Goal: Information Seeking & Learning: Learn about a topic

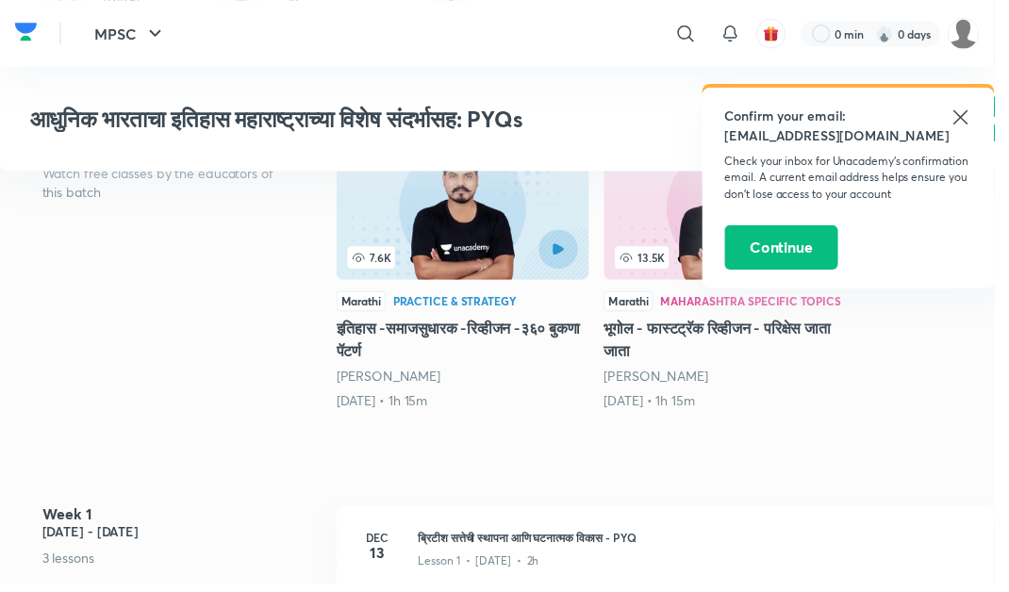
scroll to position [502, 0]
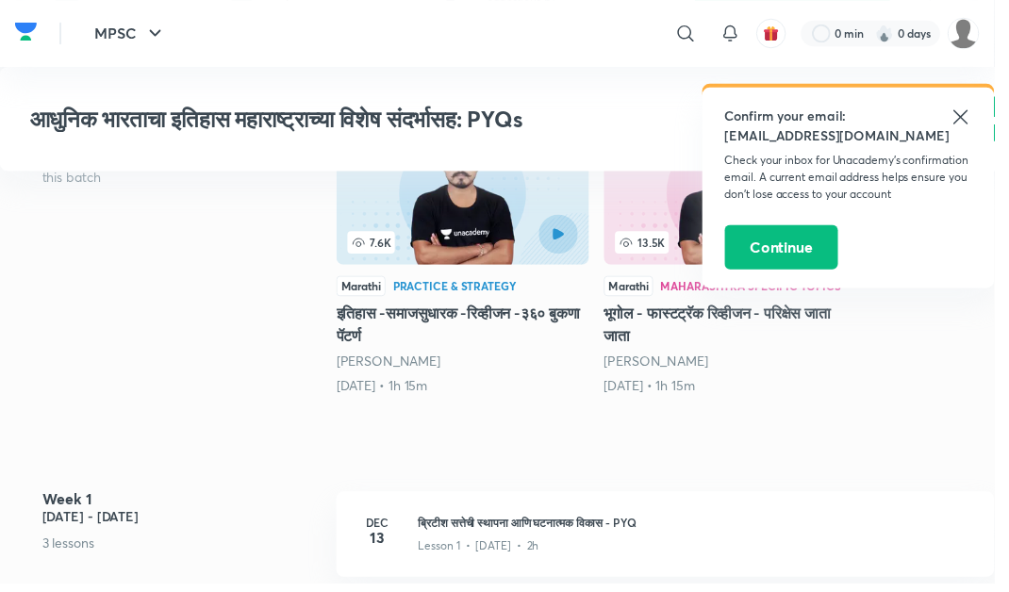
click at [635, 521] on h3 "ब्रिटीश सत्तेची स्थापना आणि घटनात्मक विकास - PYQ" at bounding box center [705, 529] width 562 height 17
click at [978, 117] on icon at bounding box center [974, 118] width 23 height 23
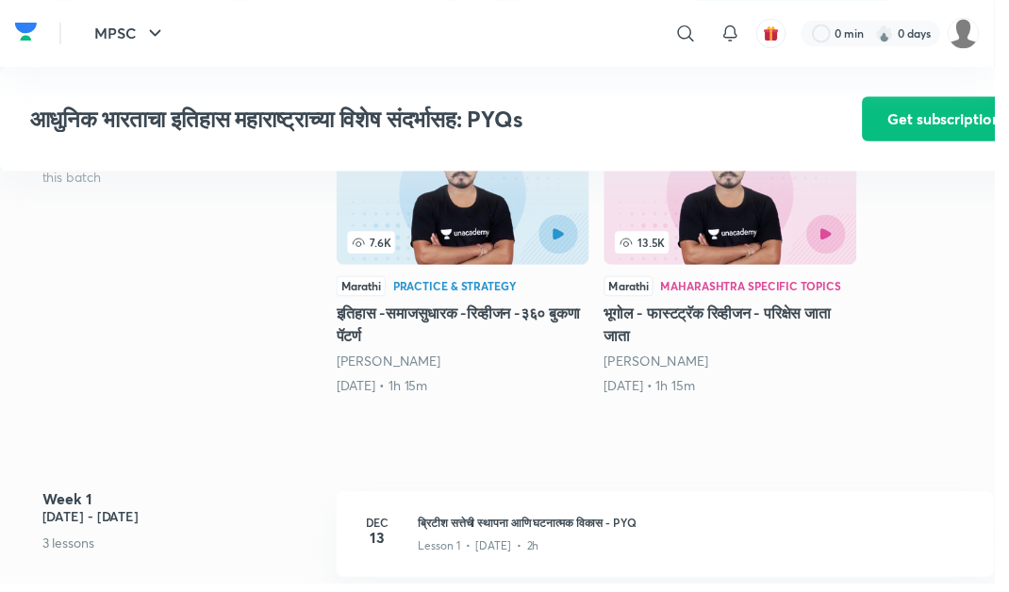
click at [500, 521] on h3 "ब्रिटीश सत्तेची स्थापना आणि घटनात्मक विकास - PYQ" at bounding box center [705, 529] width 562 height 17
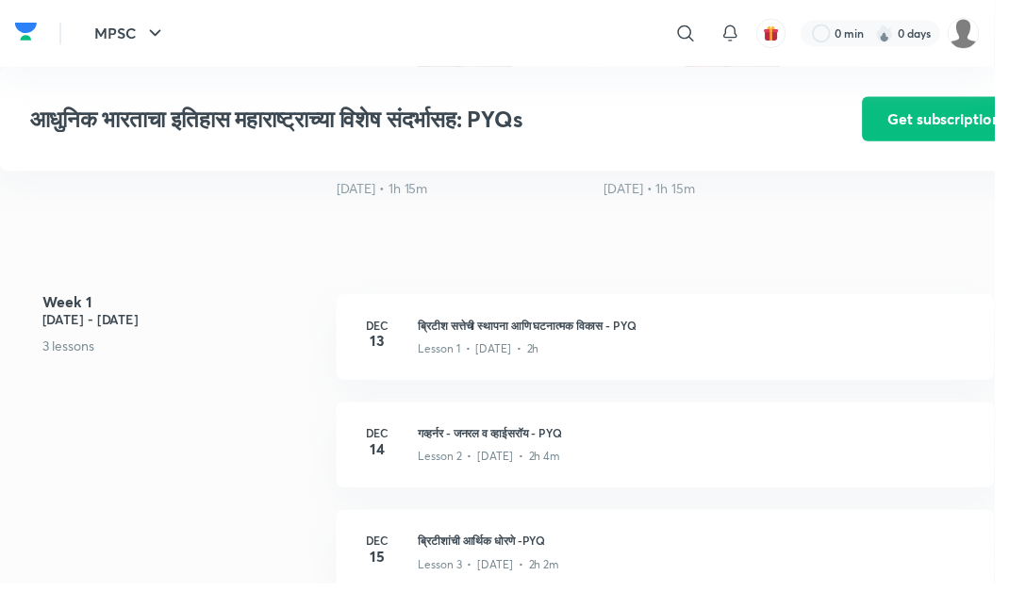
scroll to position [728, 0]
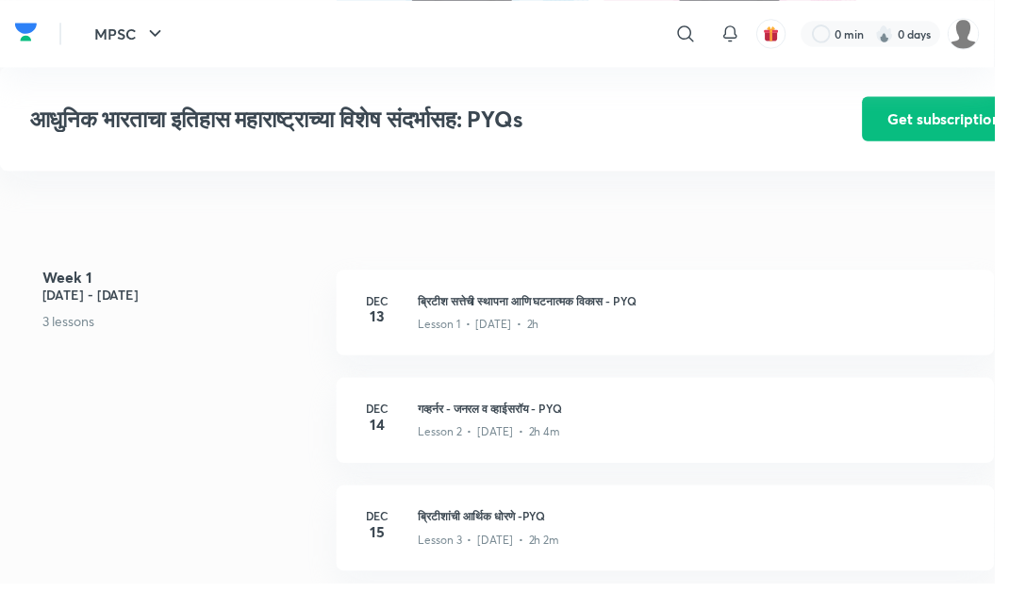
click at [627, 405] on h3 "गव्हर्नर - जनरल व व्हाईसरॉय - PYQ" at bounding box center [705, 413] width 562 height 17
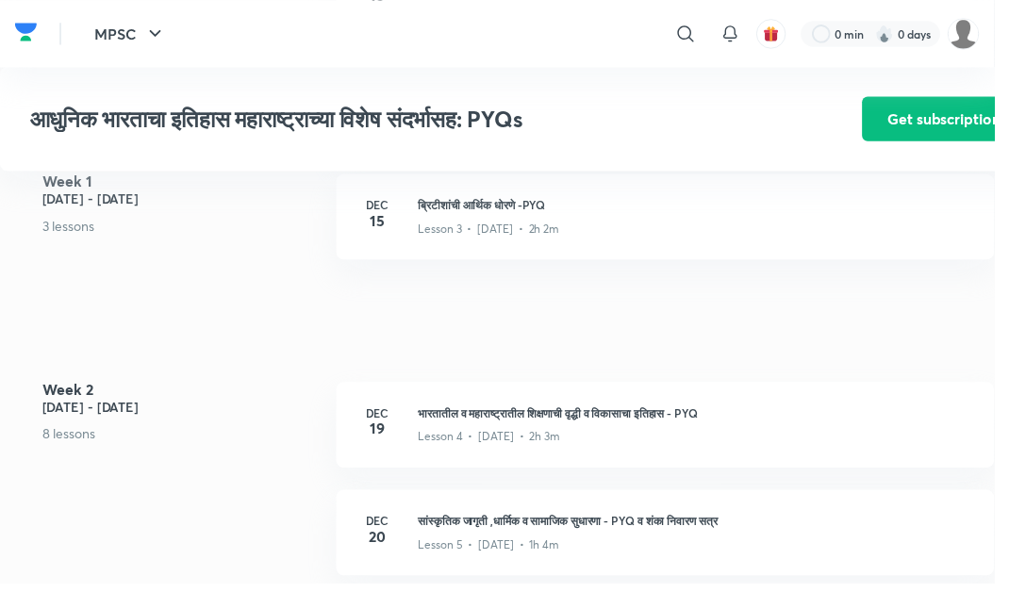
scroll to position [1045, 0]
click at [534, 543] on p "Lesson 5 • [DATE] • 1h 4m" at bounding box center [495, 551] width 143 height 17
click at [52, 387] on h4 "Week 2" at bounding box center [184, 394] width 284 height 15
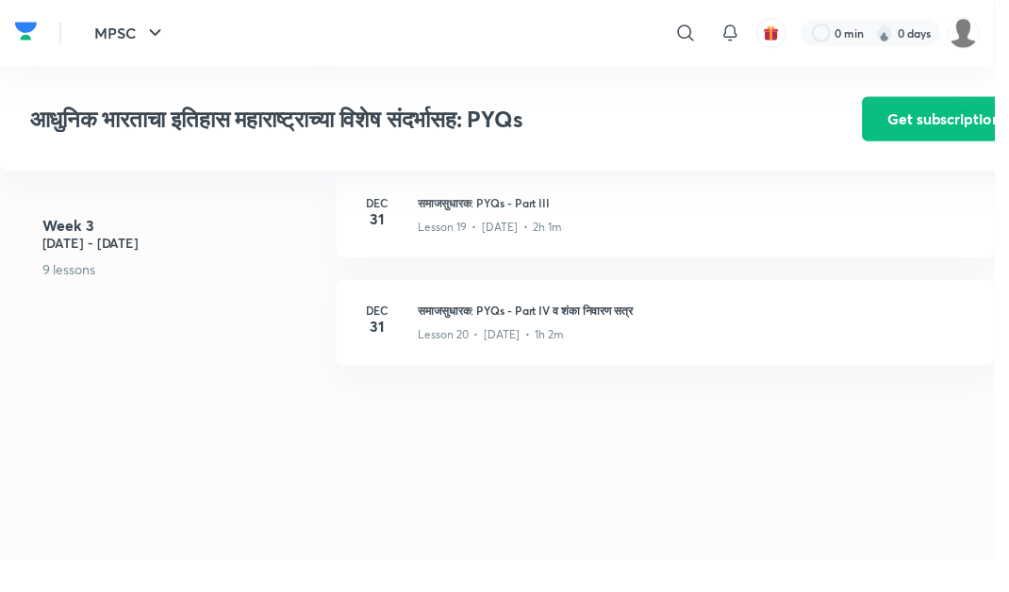
scroll to position [2948, 0]
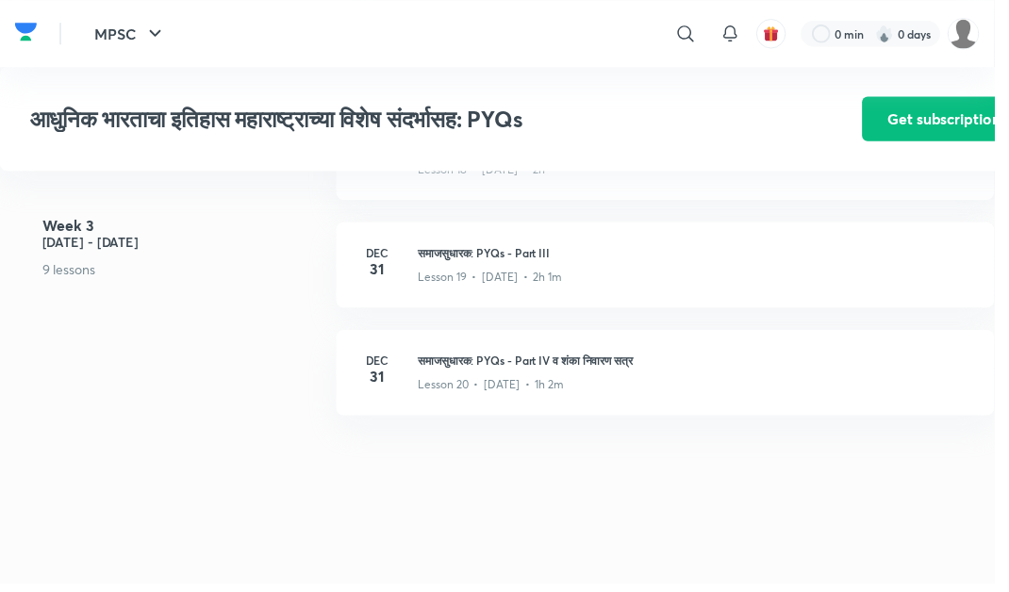
click at [594, 374] on div "Lesson 20 • [DATE] • 1h 2m" at bounding box center [705, 386] width 562 height 25
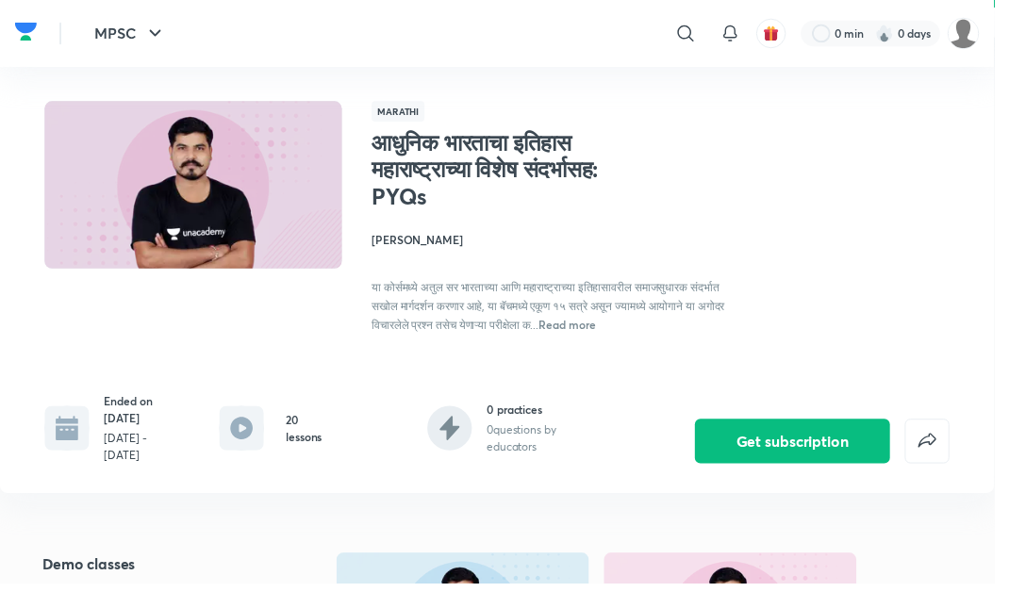
scroll to position [64, 0]
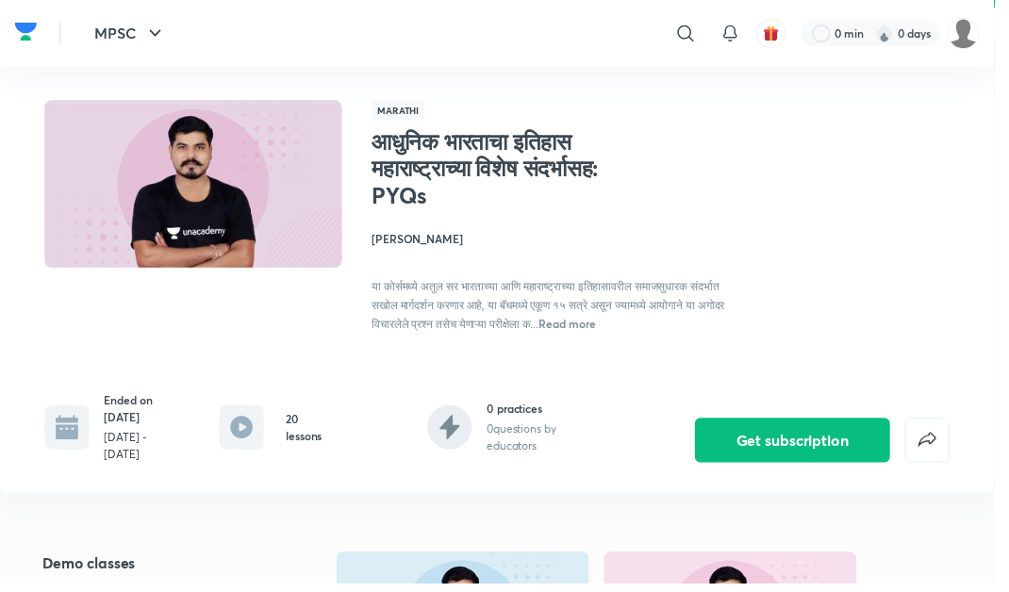
click at [553, 417] on div "0 practices 0 questions by educators" at bounding box center [550, 433] width 113 height 55
click at [520, 439] on p "0 questions by educators" at bounding box center [550, 444] width 113 height 34
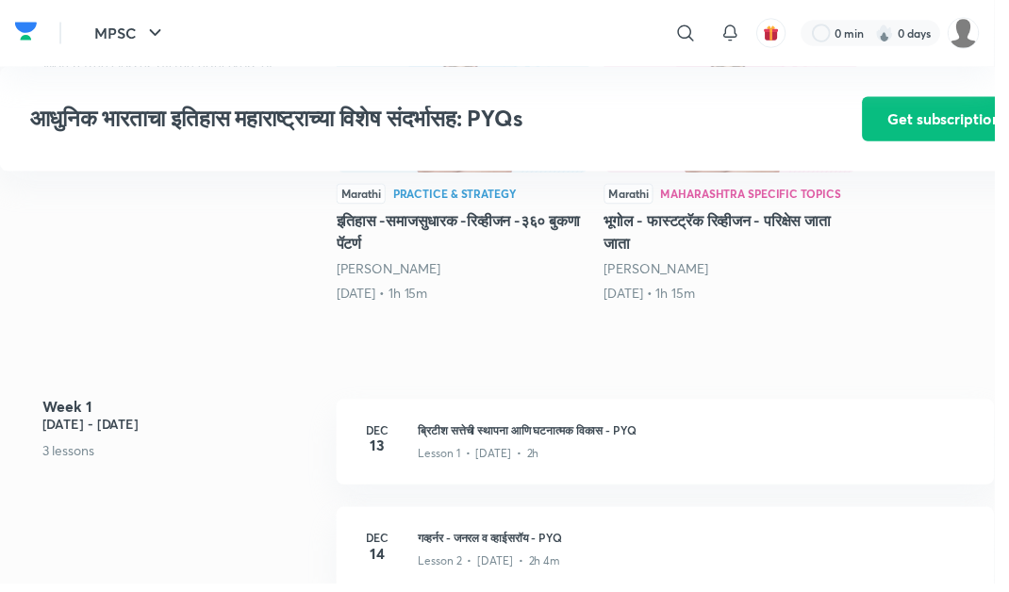
scroll to position [600, 0]
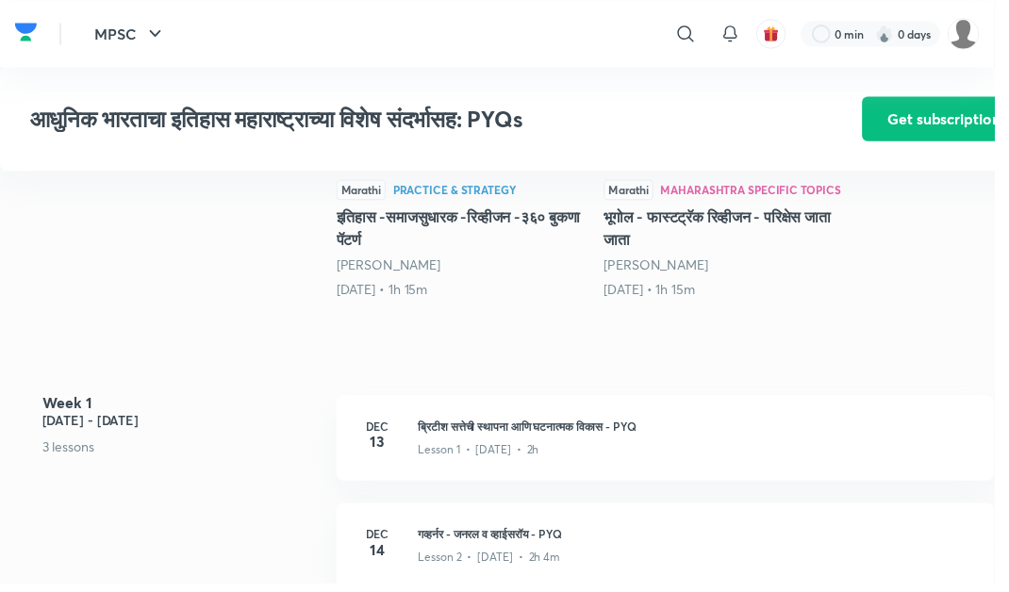
click at [785, 423] on h3 "ब्रिटीश सत्तेची स्थापना आणि घटनात्मक विकास - PYQ" at bounding box center [705, 431] width 562 height 17
